Goal: Information Seeking & Learning: Check status

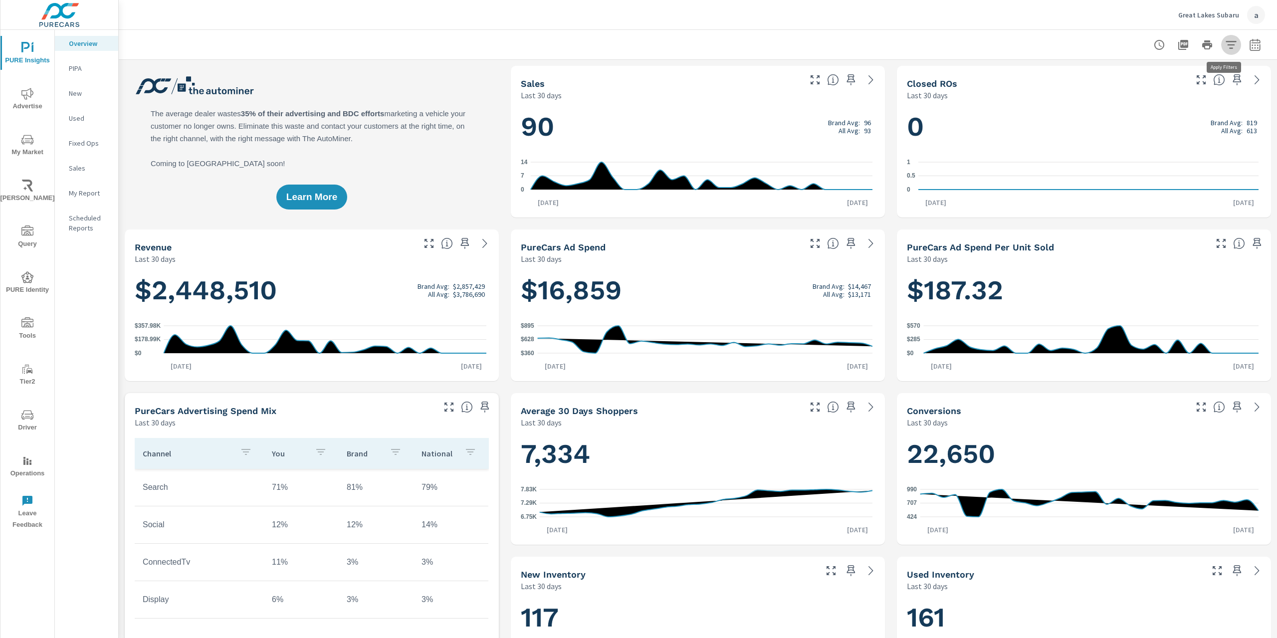
click at [1225, 45] on icon "button" at bounding box center [1230, 44] width 10 height 7
click at [1132, 101] on li "Make" at bounding box center [1158, 95] width 152 height 24
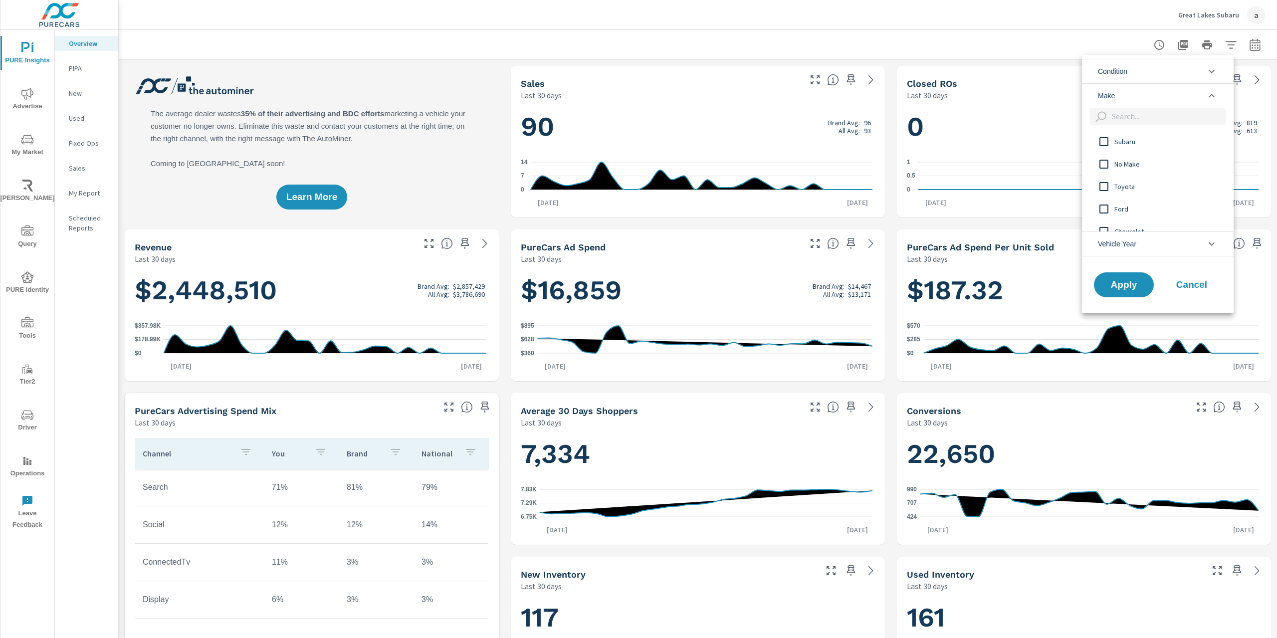
click at [1108, 143] on input "filter options" at bounding box center [1103, 141] width 21 height 21
click at [1123, 287] on span "Apply" at bounding box center [1123, 284] width 41 height 9
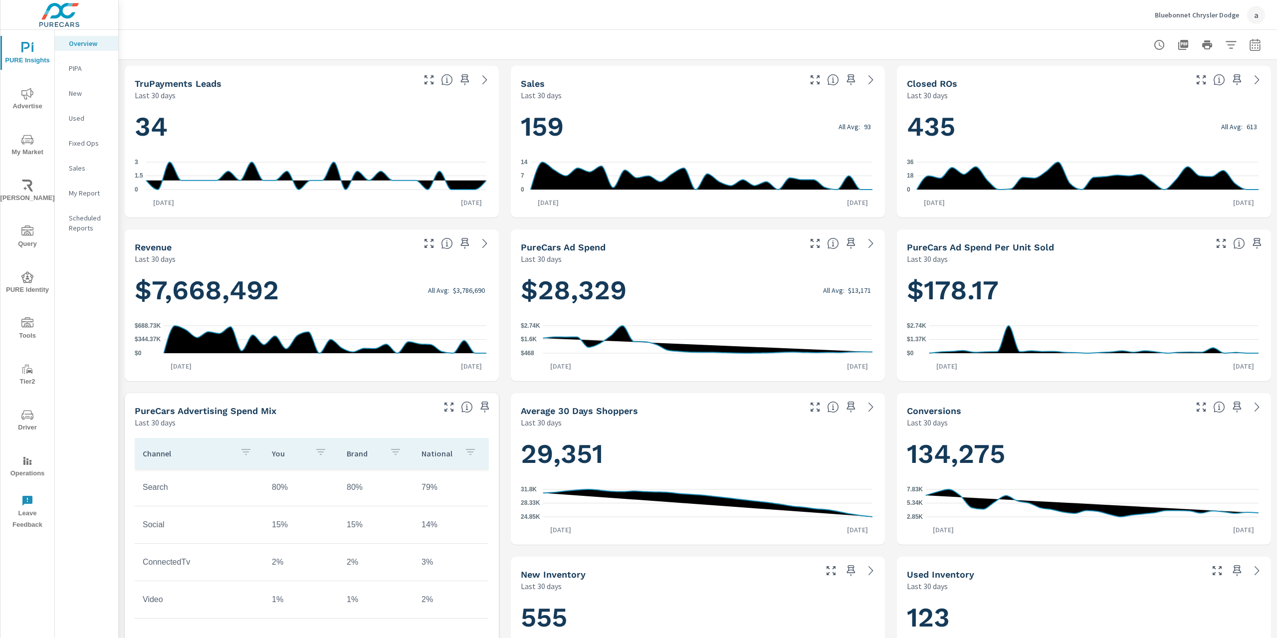
click at [37, 98] on span "Advertise" at bounding box center [27, 100] width 48 height 24
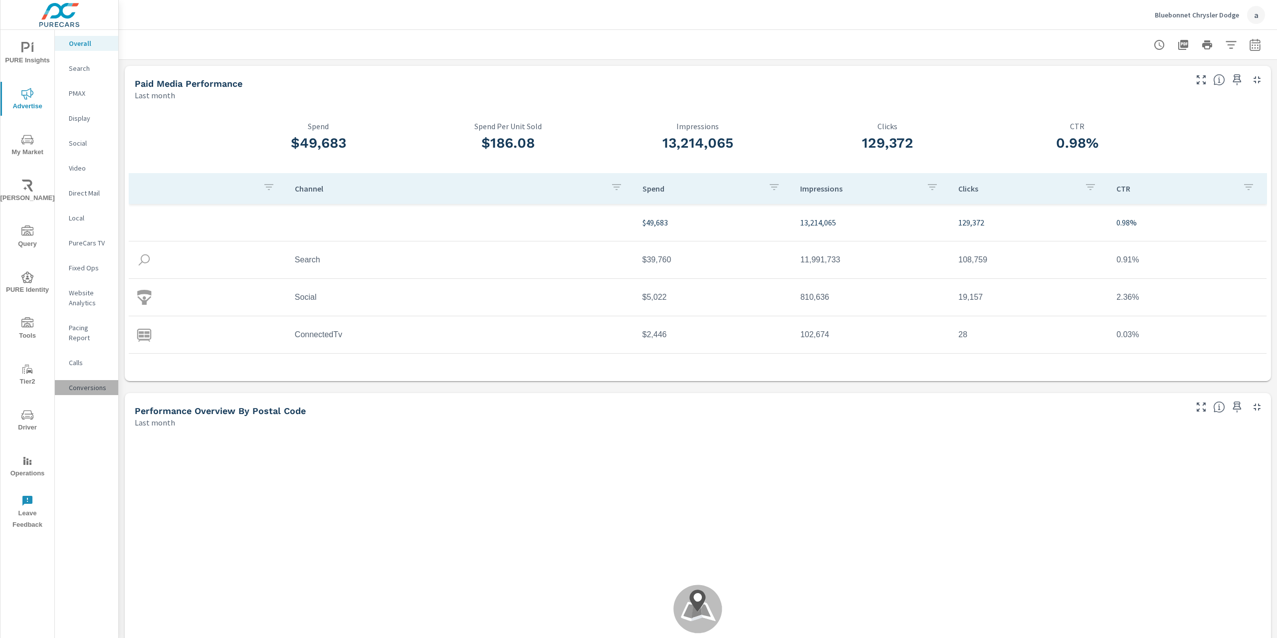
click at [77, 382] on p "Conversions" at bounding box center [89, 387] width 41 height 10
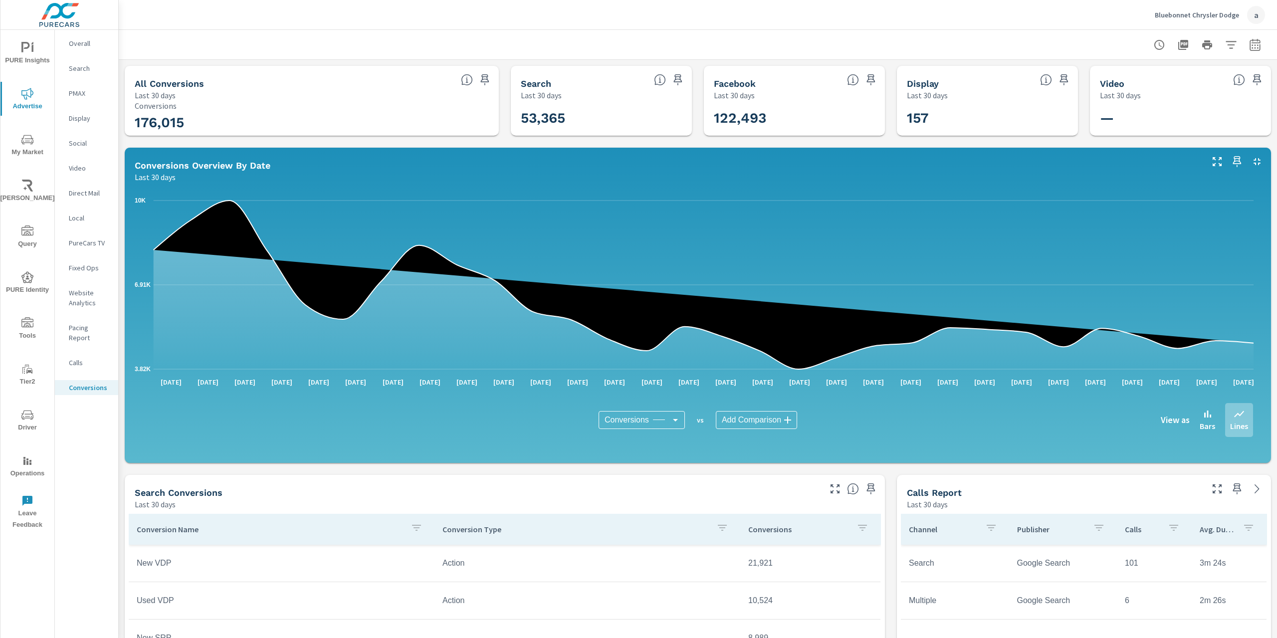
click at [657, 410] on div "Conversions Conversions ​ vs Add Comparison ​ View as Bars Lines" at bounding box center [698, 420] width 1110 height 50
click at [658, 420] on body "PURE Insights Advertise My Market Riley AI Query PURE Identity Tools Tier2 Driv…" at bounding box center [638, 319] width 1277 height 638
click at [501, 462] on div at bounding box center [638, 319] width 1277 height 638
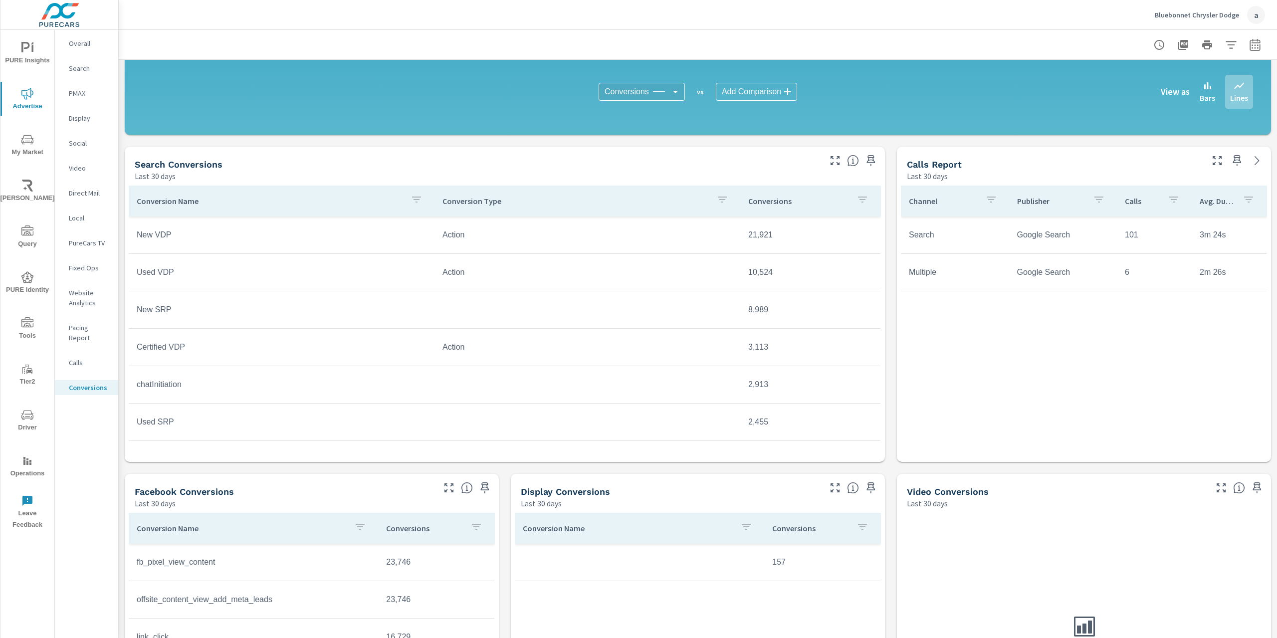
scroll to position [485, 0]
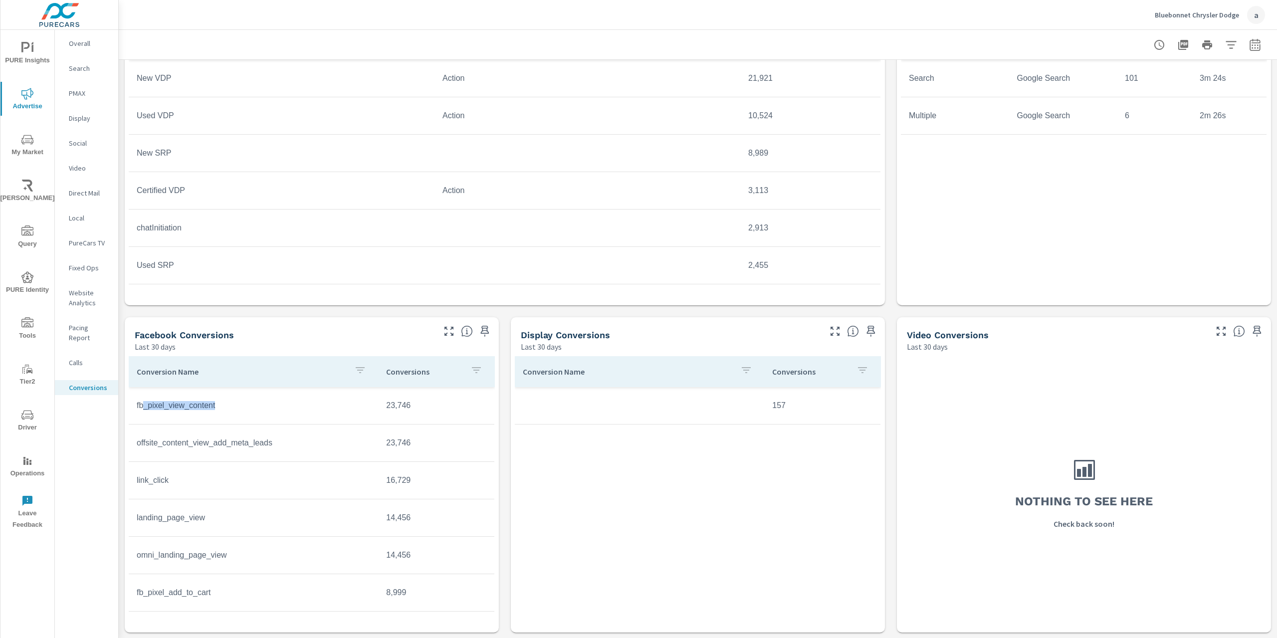
drag, startPoint x: 145, startPoint y: 408, endPoint x: 291, endPoint y: 409, distance: 146.6
click at [291, 409] on td "fb_pixel_view_content" at bounding box center [253, 405] width 249 height 25
click at [186, 418] on td "fb_pixel_view_content" at bounding box center [253, 405] width 249 height 25
click at [136, 407] on td "fb_pixel_view_content" at bounding box center [253, 405] width 249 height 25
drag, startPoint x: 133, startPoint y: 407, endPoint x: 218, endPoint y: 402, distance: 85.9
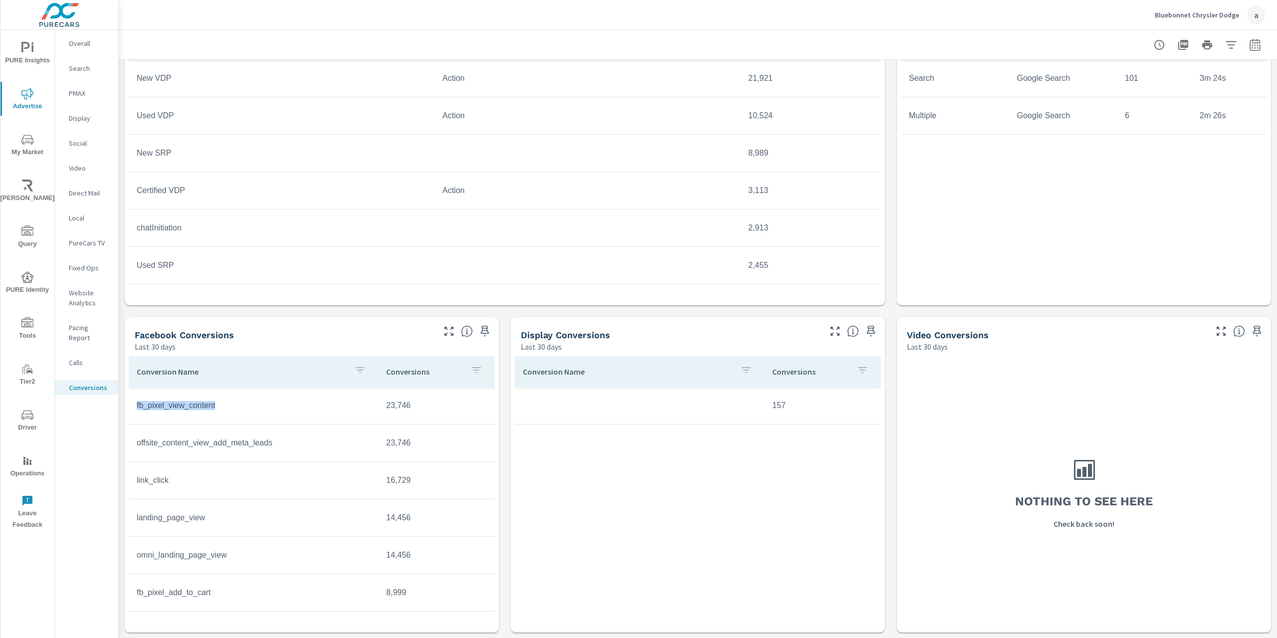
click at [218, 402] on td "fb_pixel_view_content" at bounding box center [253, 405] width 249 height 25
copy td "fb_pixel_view_content"
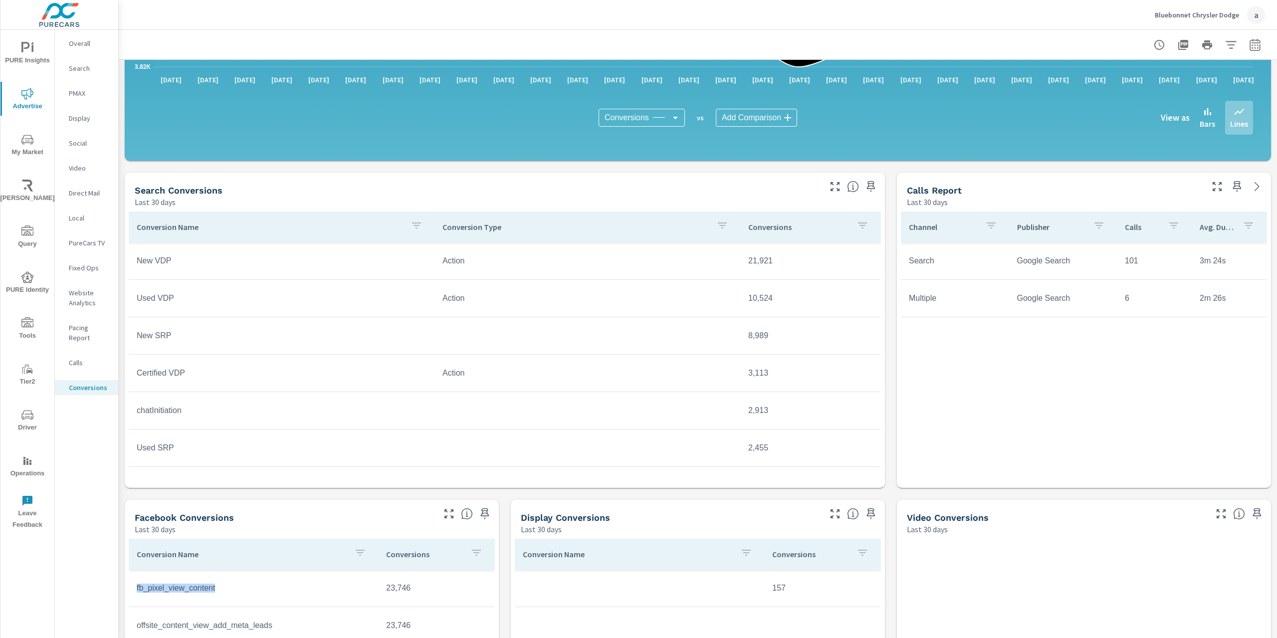
scroll to position [0, 0]
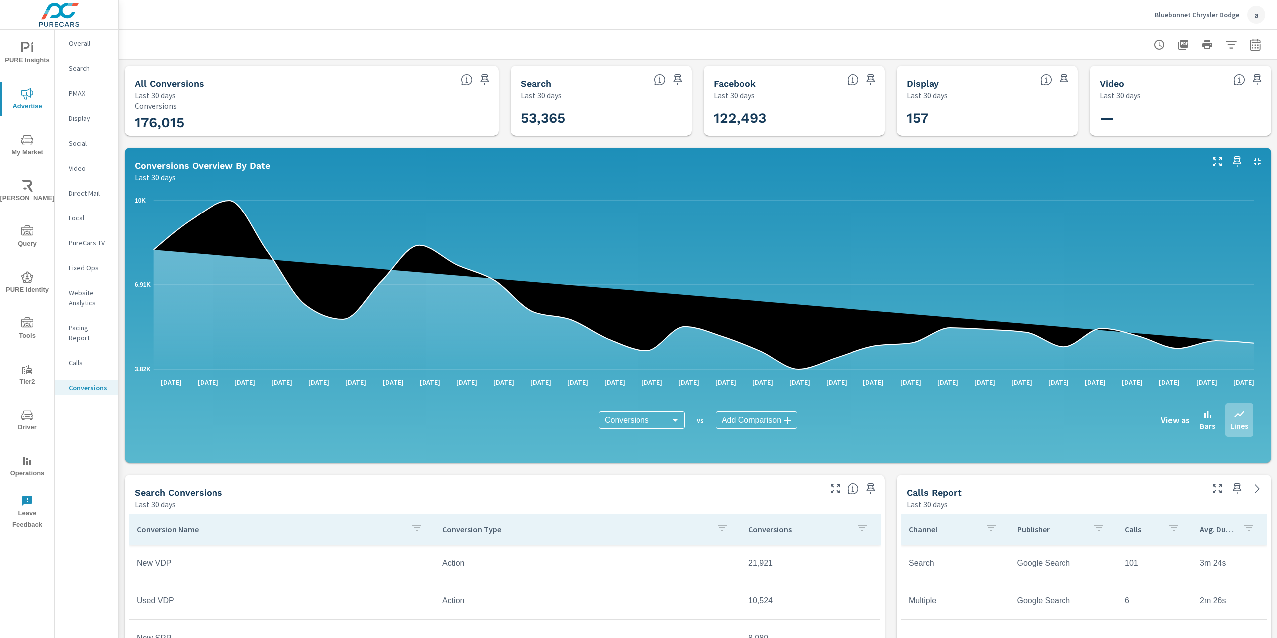
click at [1234, 40] on div at bounding box center [1207, 45] width 116 height 20
click at [1245, 45] on button "button" at bounding box center [1255, 45] width 20 height 20
select select "Last 30 days"
click at [1210, 40] on div at bounding box center [1207, 45] width 116 height 20
click at [1225, 41] on icon "button" at bounding box center [1231, 45] width 12 height 12
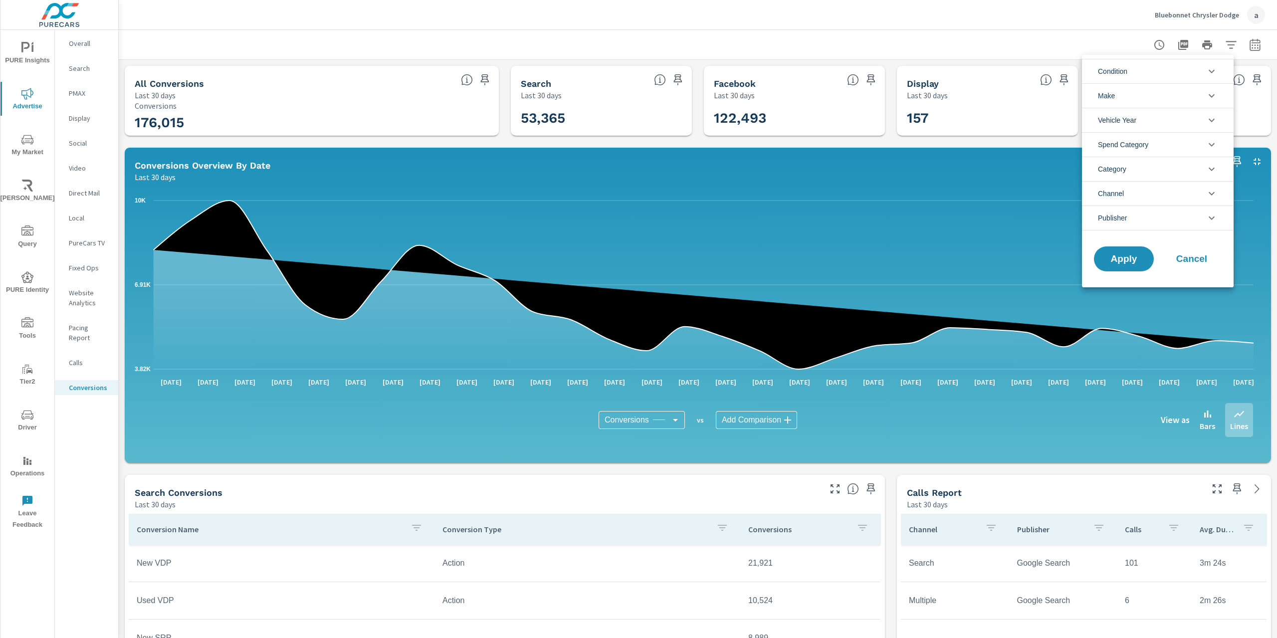
click at [1184, 261] on span "Cancel" at bounding box center [1191, 258] width 40 height 9
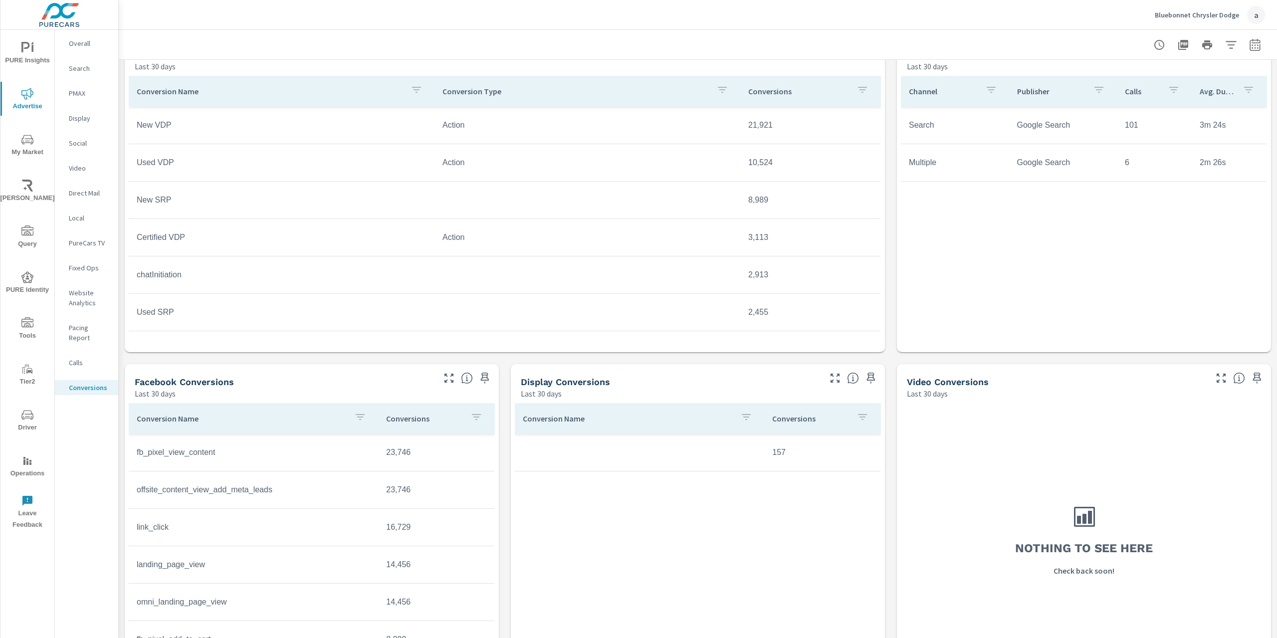
scroll to position [485, 0]
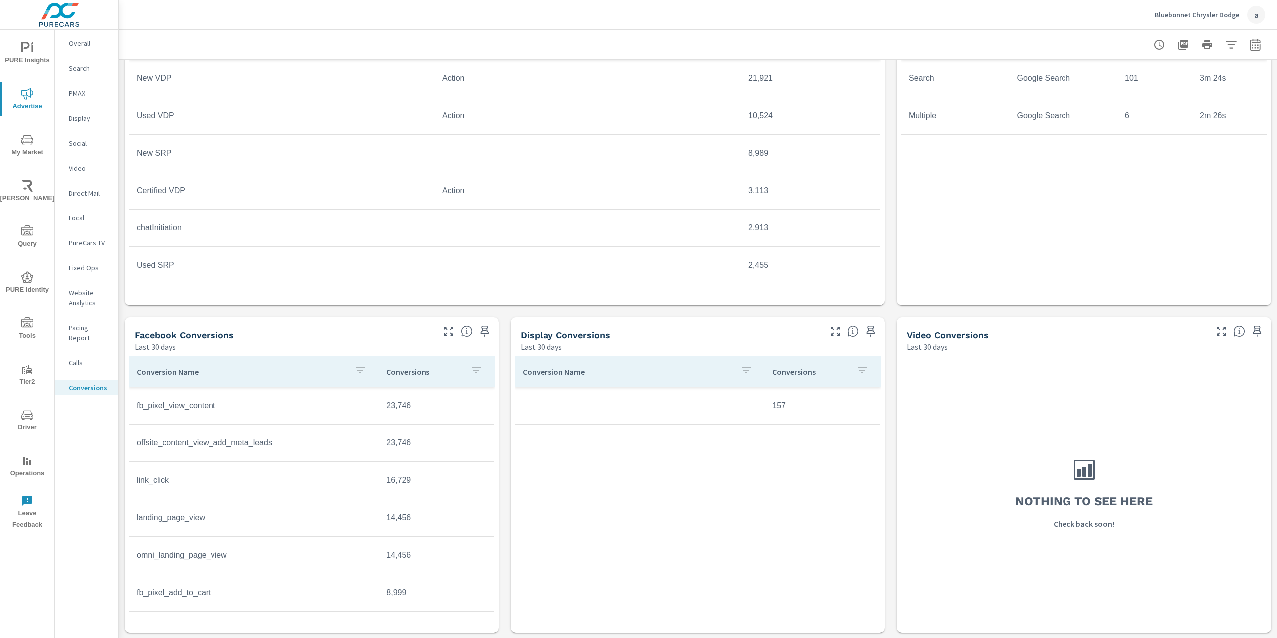
click at [23, 235] on icon "nav menu" at bounding box center [27, 230] width 12 height 10
